Goal: Information Seeking & Learning: Find specific fact

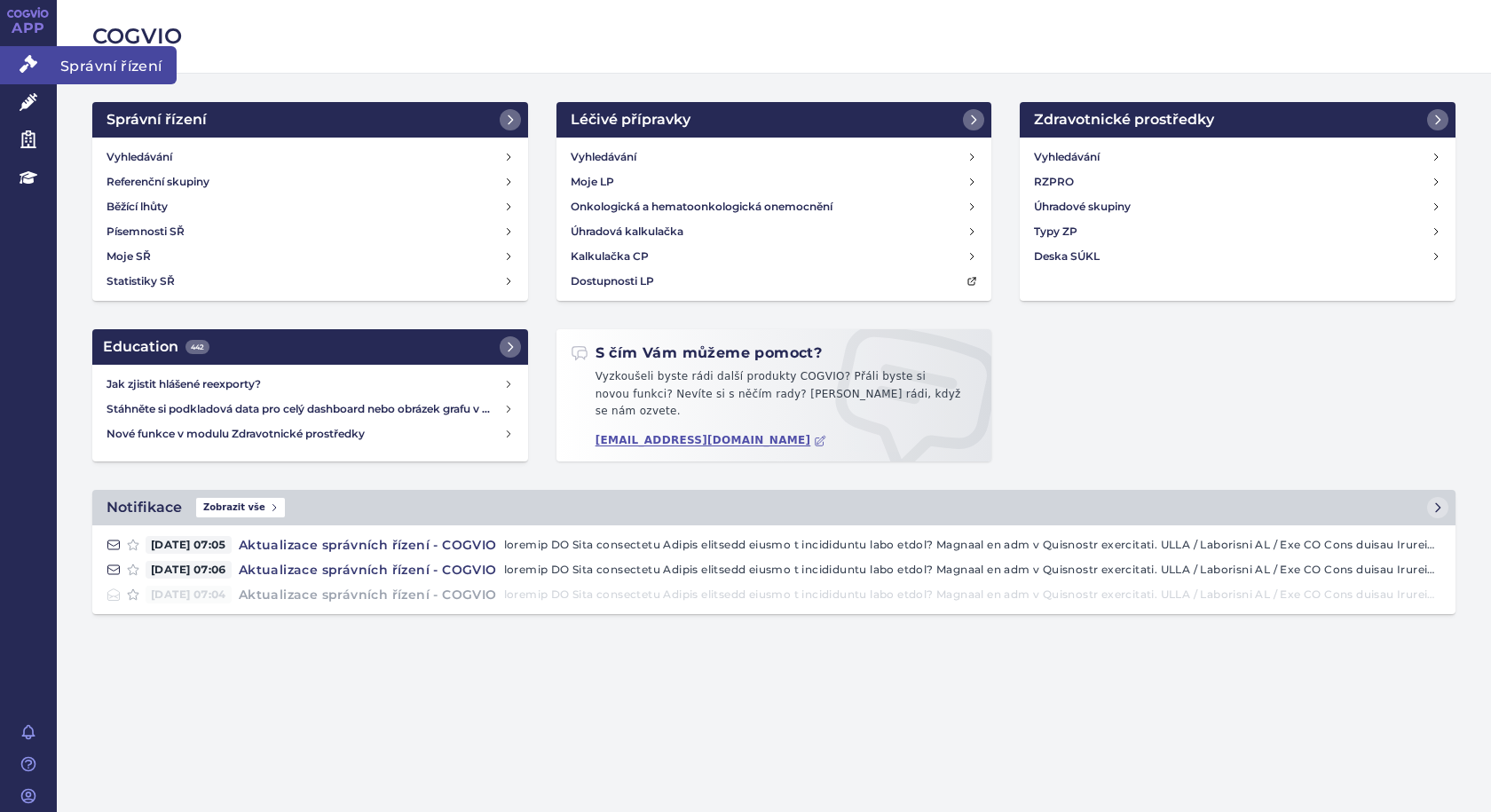
click at [55, 62] on link "Správní řízení" at bounding box center [28, 65] width 56 height 38
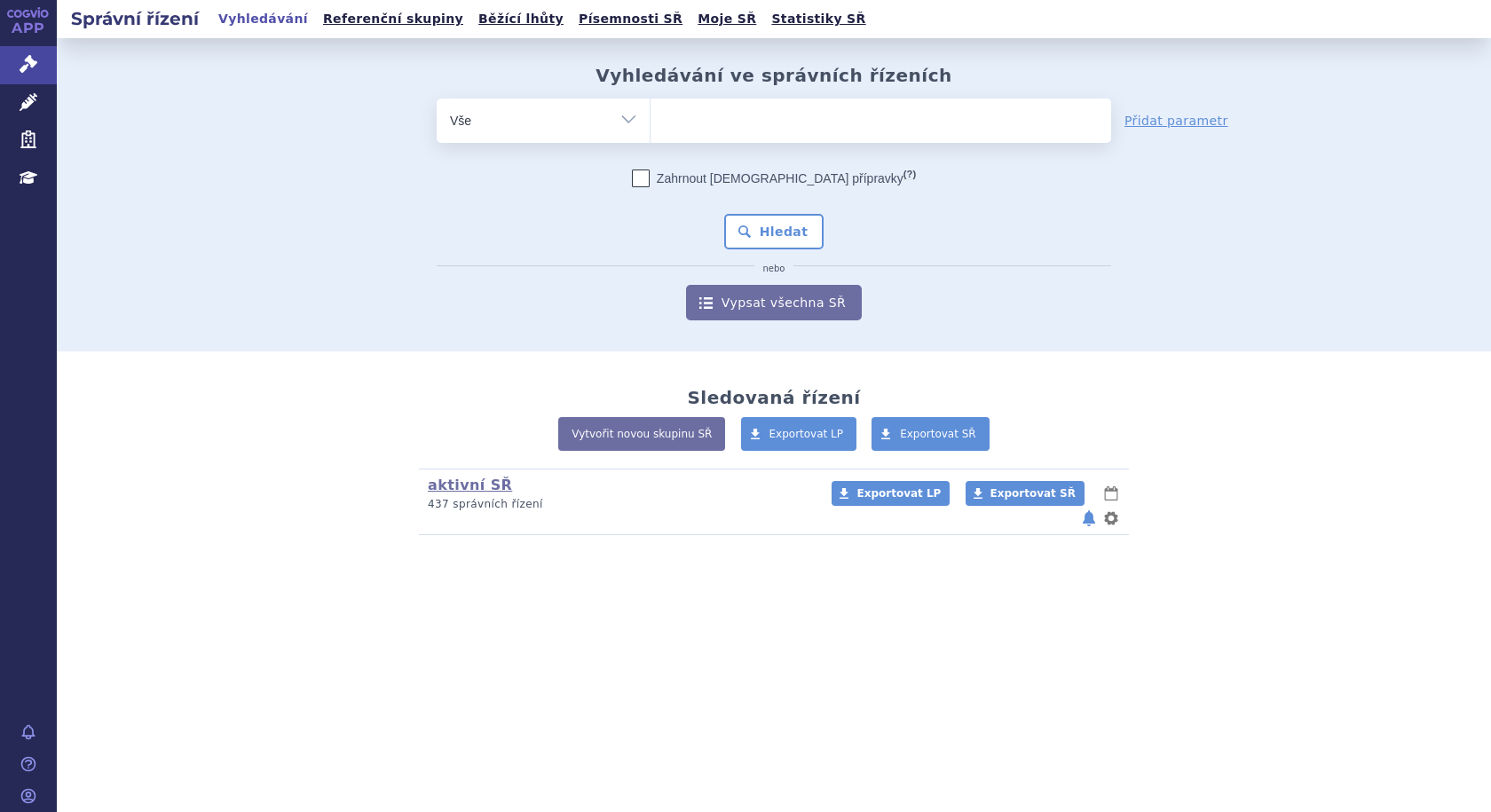
click at [699, 128] on ul at bounding box center [881, 117] width 461 height 38
click at [651, 128] on select at bounding box center [650, 120] width 1 height 45
type input "he"
type input "hetr"
type input "hetro"
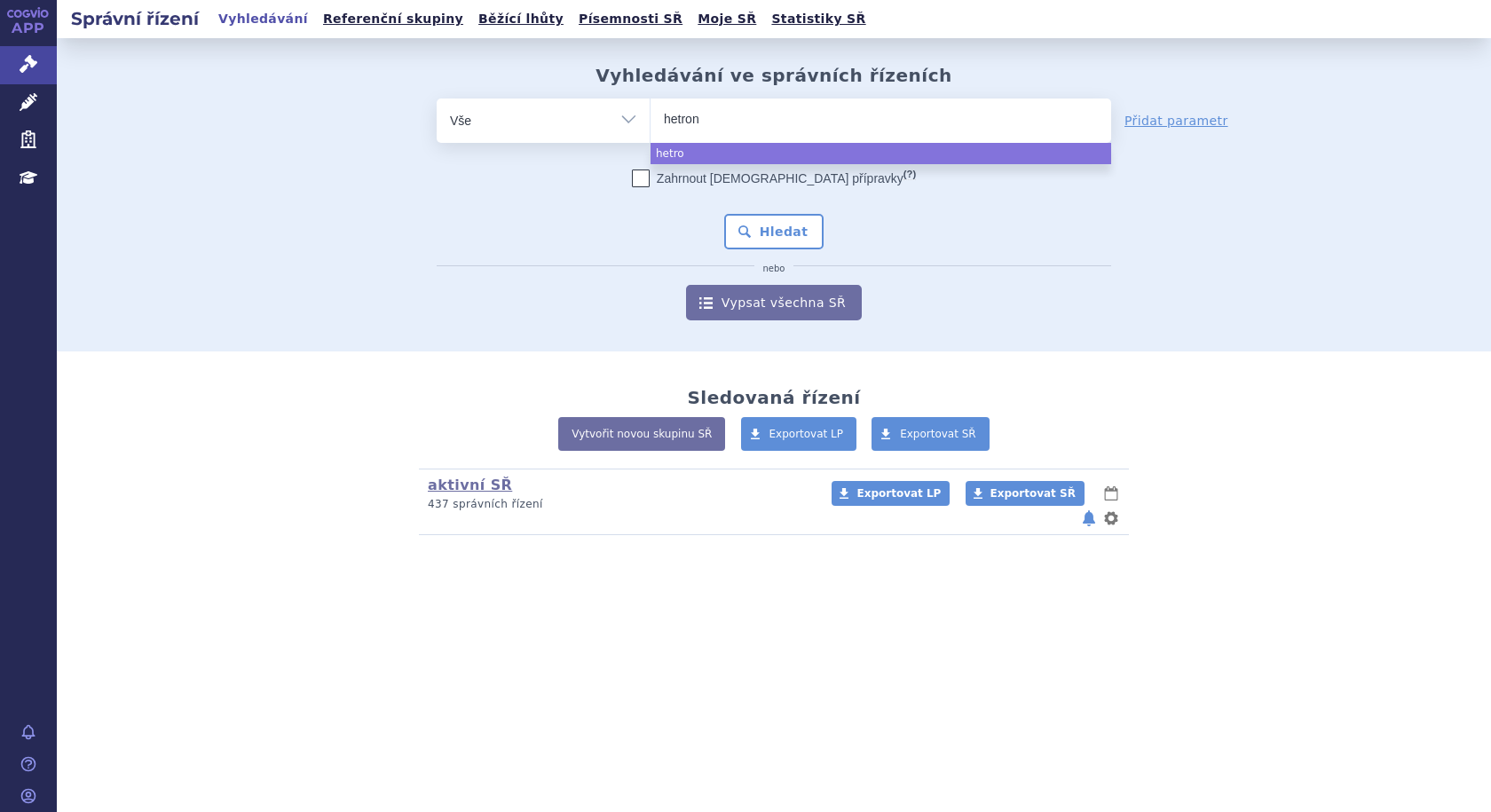
type input "hetroni"
type input "hetronig"
type input "hetronif"
type input "hetronifl"
type input "hetronifly"
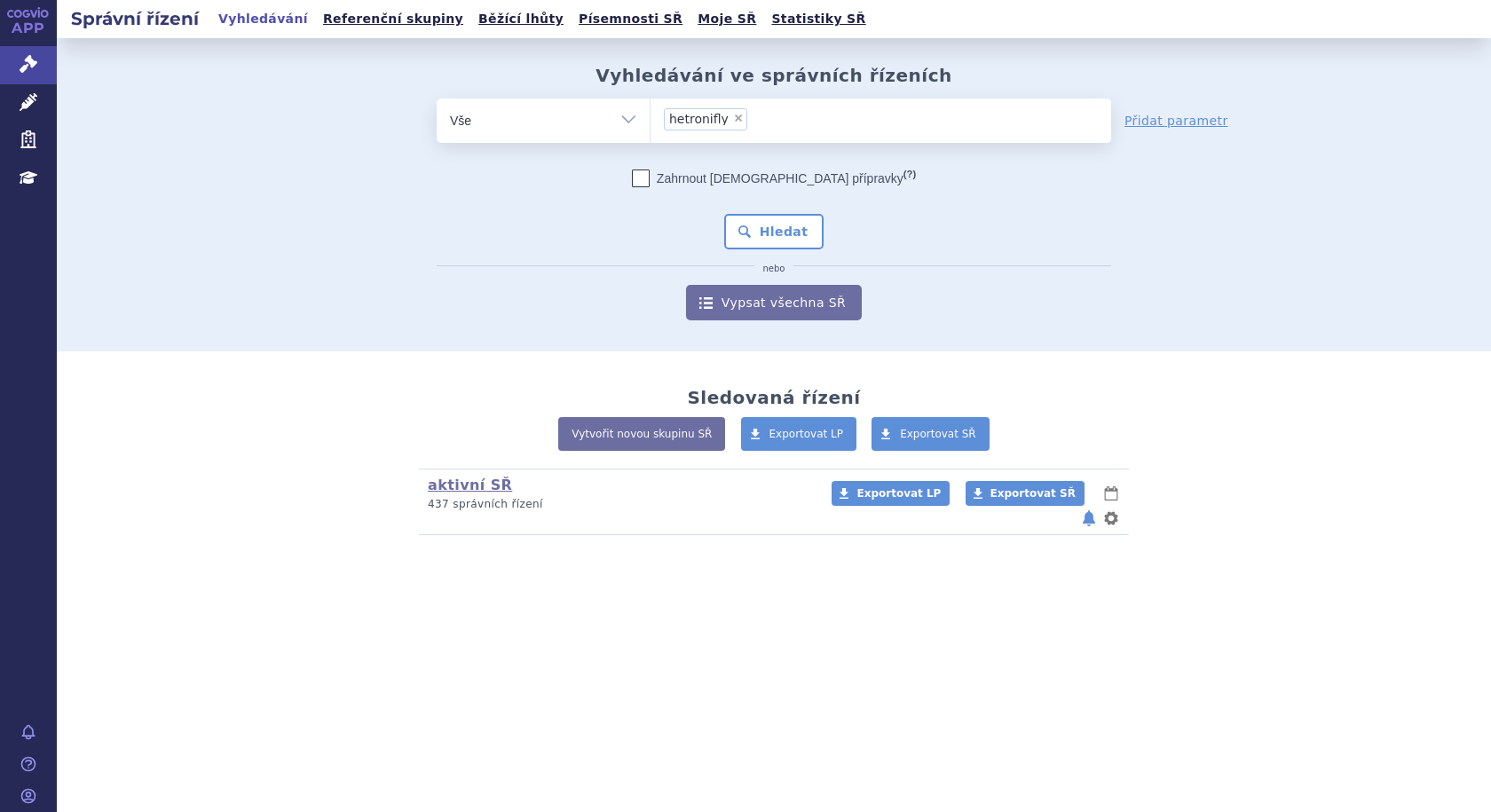
select select "hetronifly"
click at [786, 225] on button "Hledat" at bounding box center [774, 232] width 100 height 36
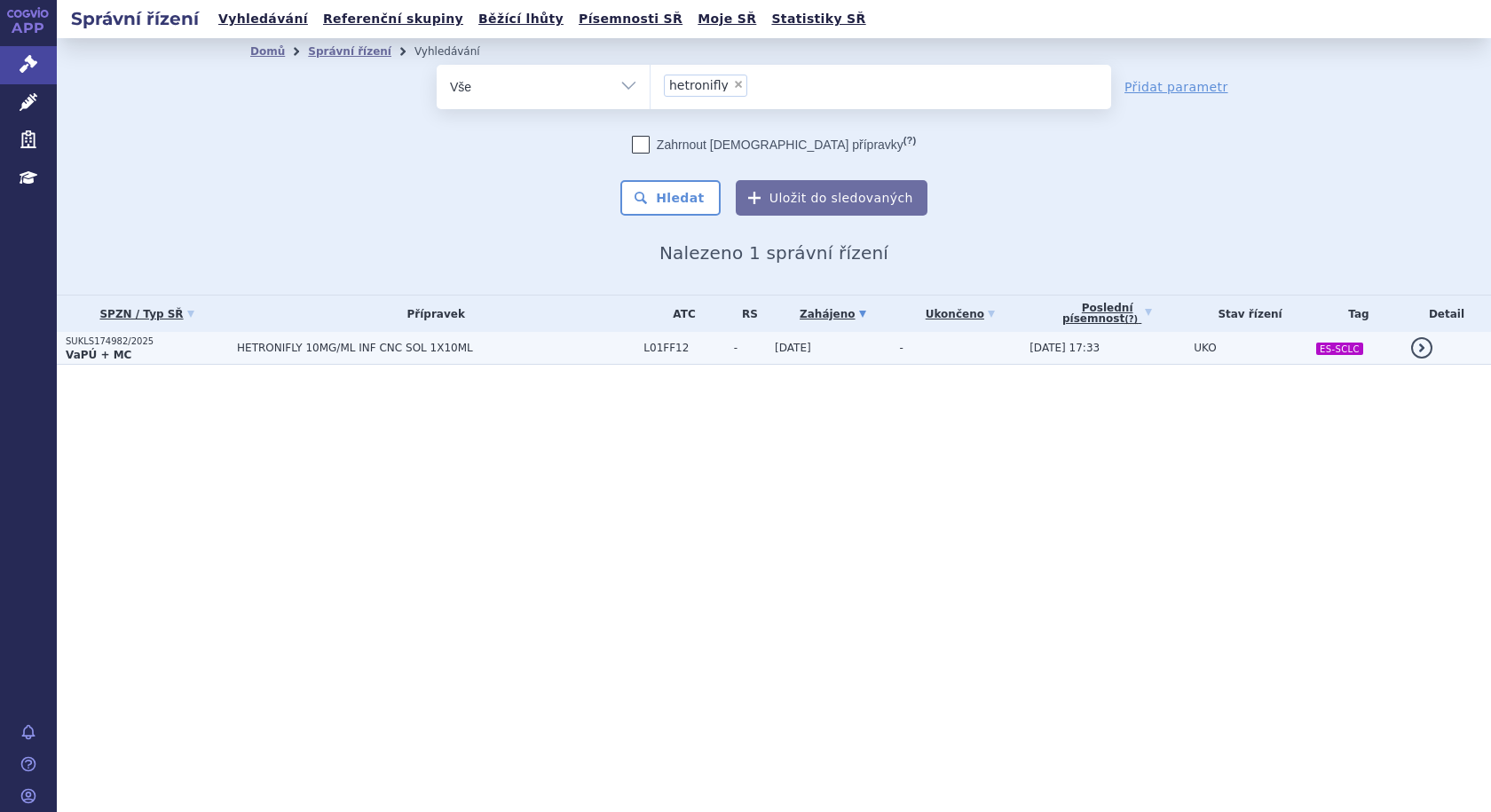
click at [381, 343] on span "HETRONIFLY 10MG/ML INF CNC SOL 1X10ML" at bounding box center [435, 348] width 397 height 13
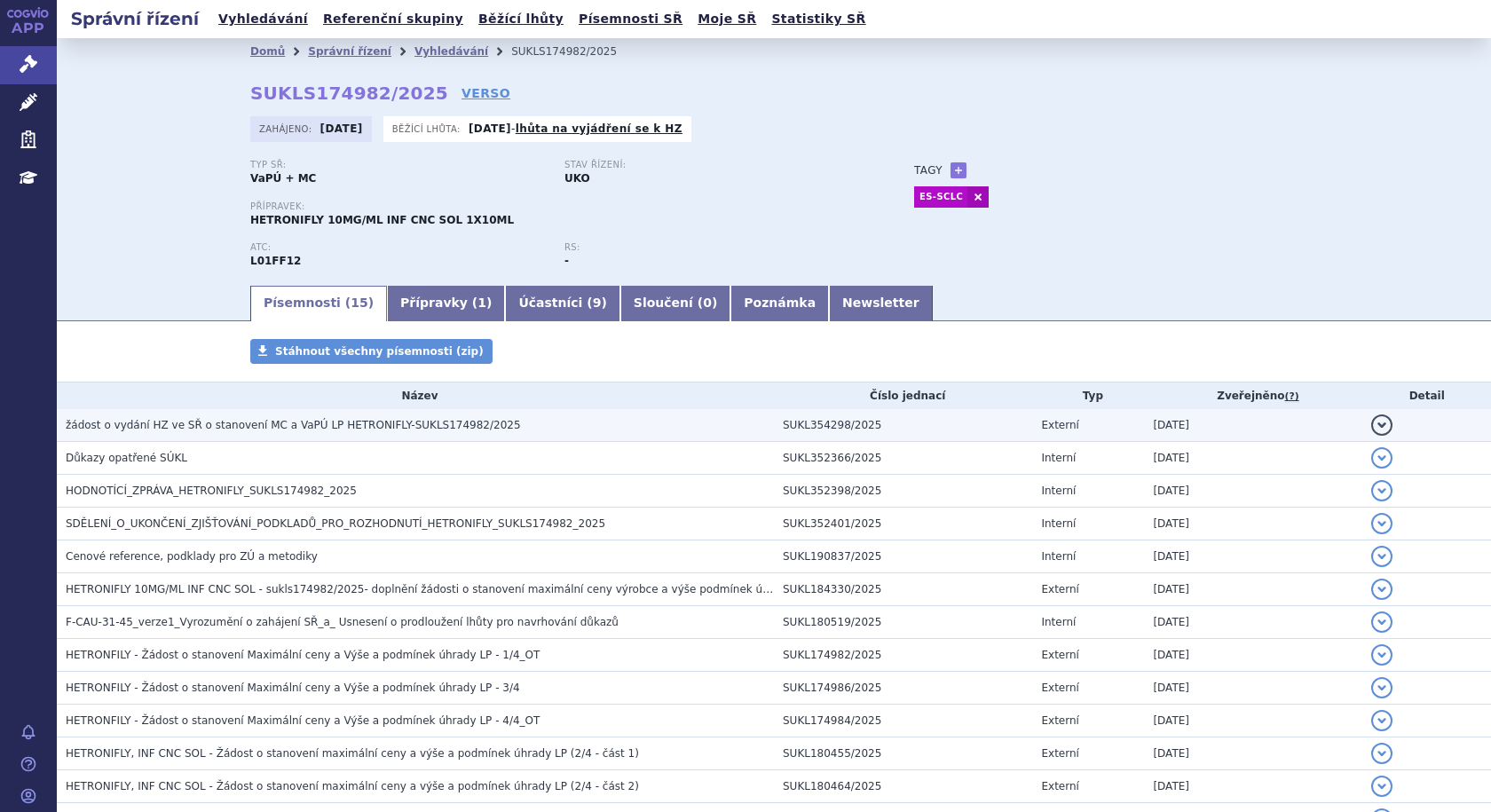
click at [405, 426] on span "žádost o vydání HZ ve SŘ o stanovení MC a VaPÚ LP HETRONIFLY-SUKLS174982/2025" at bounding box center [293, 425] width 456 height 13
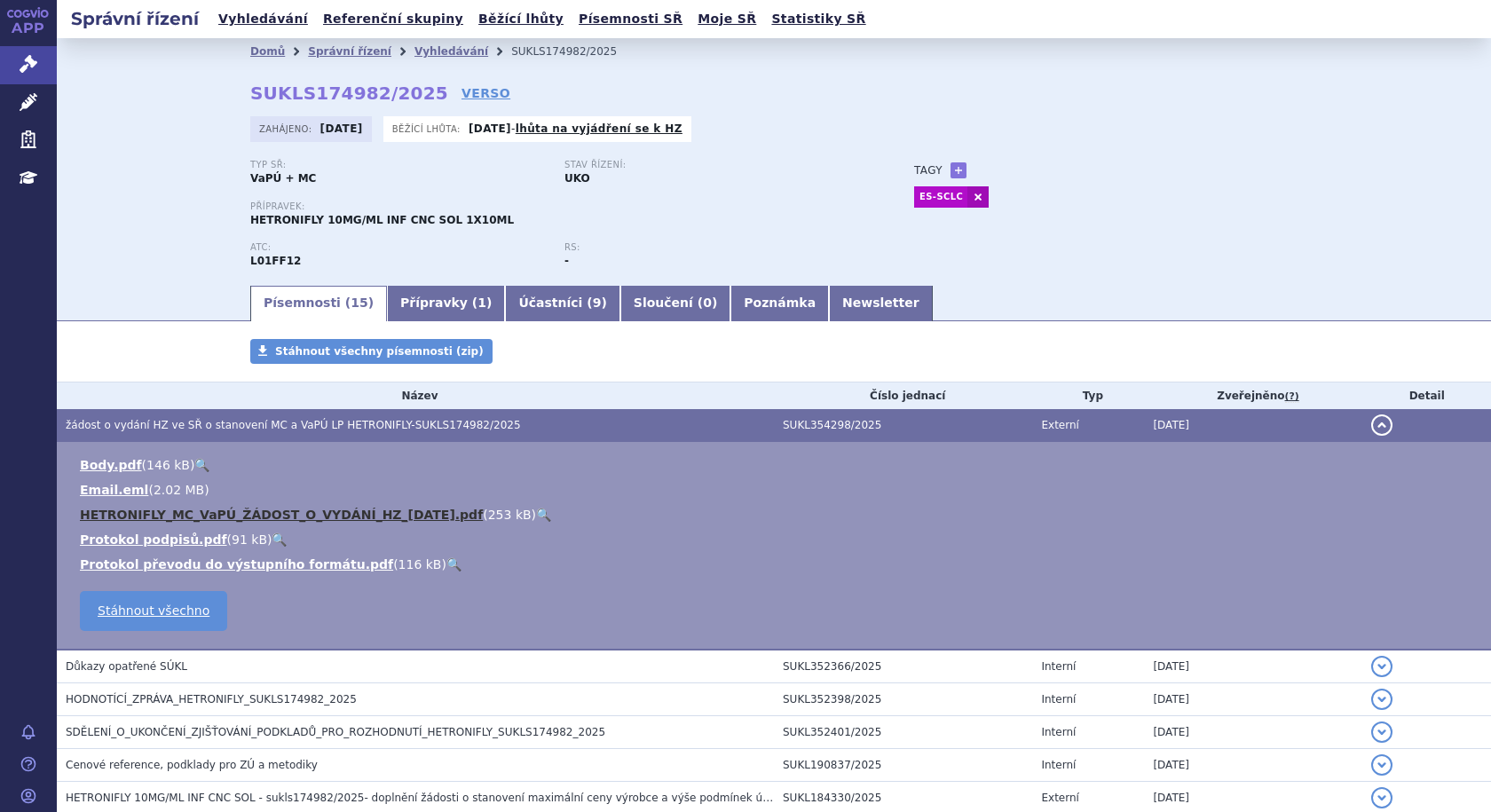
click at [340, 516] on link "HETRONIFLY_MC_VaPÚ_ŽÁDOST_O_VYDÁNÍ_HZ_2025-09-03.pdf" at bounding box center [281, 514] width 403 height 14
click at [133, 423] on span "žádost o vydání HZ ve SŘ o stanovení MC a VaPÚ LP HETRONIFLY-SUKLS174982/2025" at bounding box center [293, 425] width 456 height 13
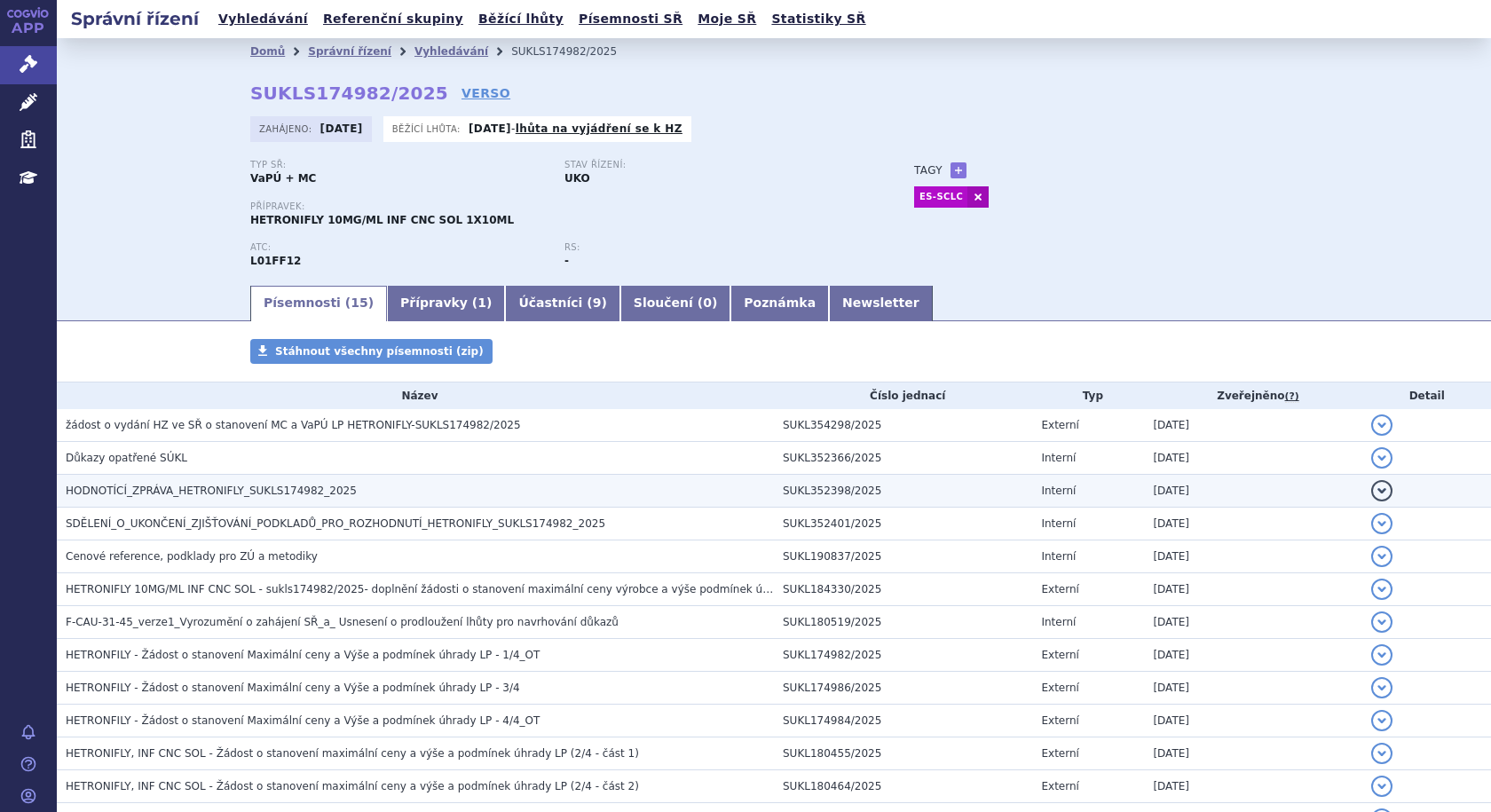
click at [158, 494] on span "HODNOTÍCÍ_ZPRÁVA_HETRONIFLY_SUKLS174982_2025" at bounding box center [211, 490] width 291 height 13
